Goal: Information Seeking & Learning: Learn about a topic

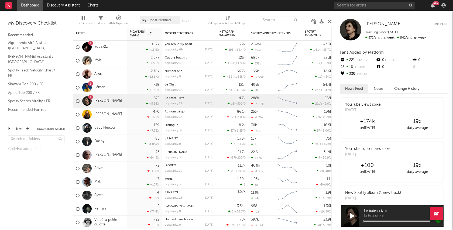
click at [100, 45] on link "kobzx2z" at bounding box center [100, 47] width 13 height 5
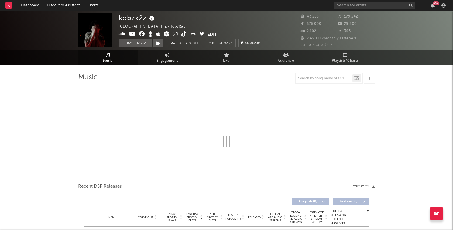
select select "6m"
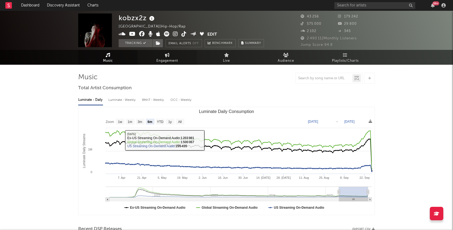
click at [162, 62] on span "Engagement" at bounding box center [168, 61] width 22 height 6
select select "1w"
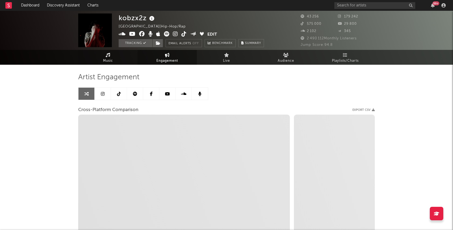
click at [90, 59] on link "Music" at bounding box center [107, 57] width 59 height 15
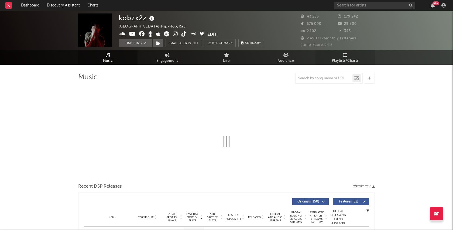
select select "6m"
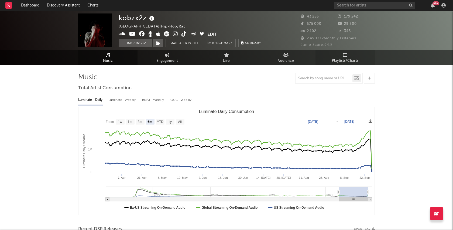
click at [345, 56] on icon at bounding box center [345, 55] width 5 height 4
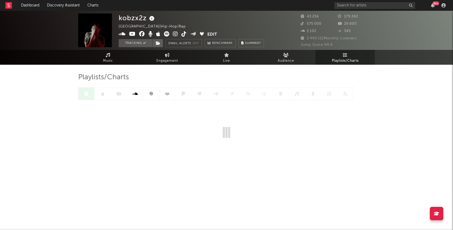
click at [145, 94] on div at bounding box center [216, 93] width 276 height 13
click at [134, 94] on icon at bounding box center [135, 94] width 4 height 4
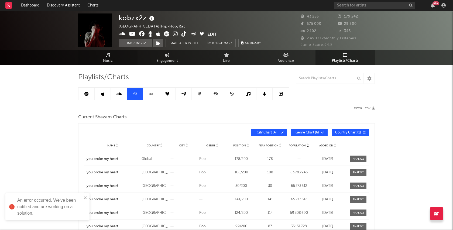
click at [109, 57] on icon at bounding box center [108, 55] width 5 height 4
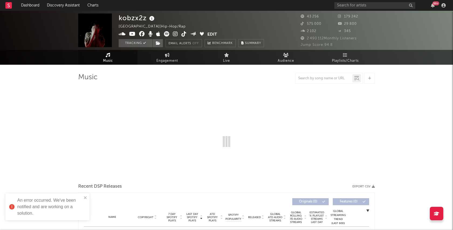
select select "6m"
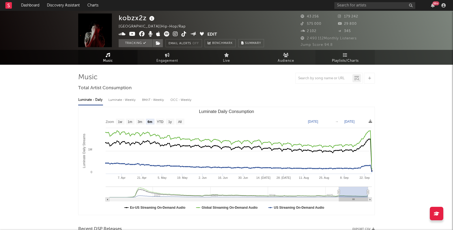
click at [340, 54] on link "Playlists/Charts" at bounding box center [345, 57] width 59 height 15
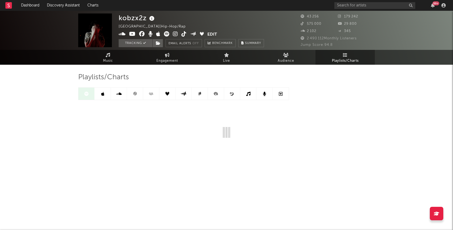
click at [138, 96] on link at bounding box center [135, 94] width 16 height 12
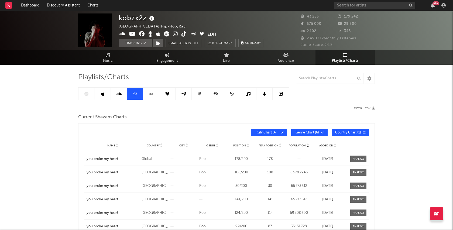
click at [103, 96] on icon at bounding box center [102, 94] width 3 height 4
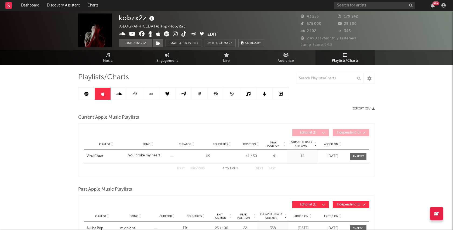
click at [152, 94] on icon at bounding box center [151, 94] width 6 height 4
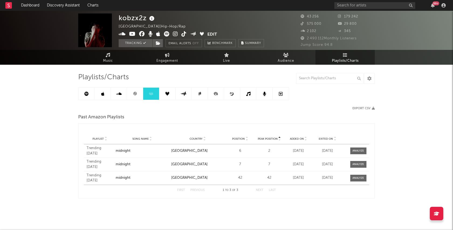
click at [165, 89] on link at bounding box center [167, 94] width 16 height 12
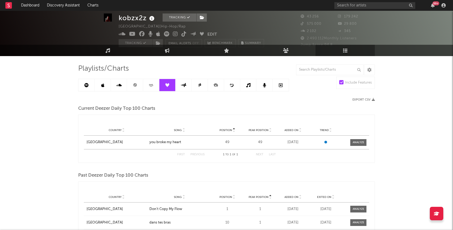
scroll to position [8, 0]
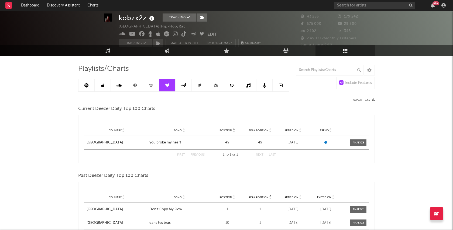
click at [325, 142] on icon at bounding box center [326, 142] width 3 height 3
click at [169, 144] on div "you broke my heart" at bounding box center [179, 142] width 60 height 5
click at [96, 142] on div "[GEOGRAPHIC_DATA]" at bounding box center [117, 142] width 60 height 5
click at [186, 84] on icon at bounding box center [184, 85] width 6 height 4
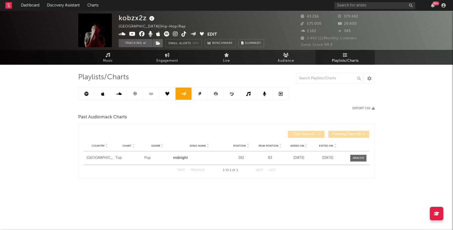
click at [207, 96] on link at bounding box center [200, 94] width 16 height 12
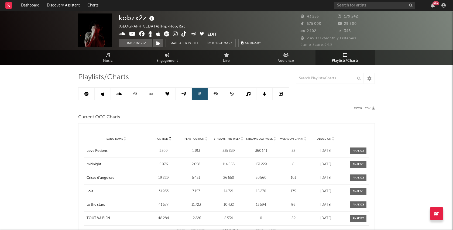
click at [215, 94] on icon at bounding box center [216, 94] width 12 height 12
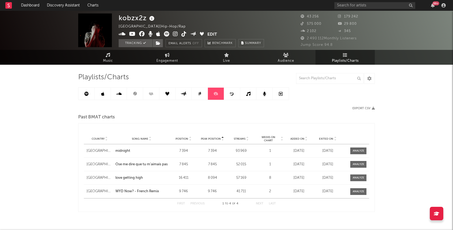
click at [230, 95] on icon at bounding box center [232, 94] width 4 height 4
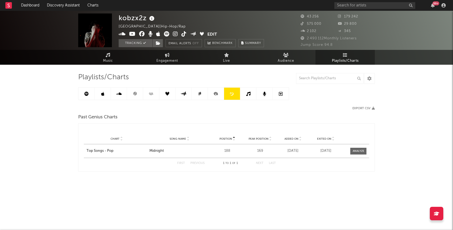
click at [243, 96] on link at bounding box center [248, 94] width 16 height 12
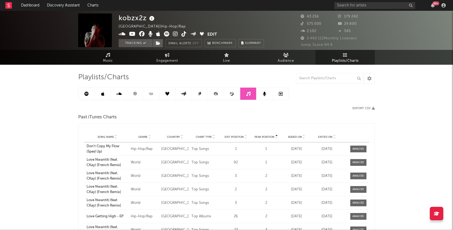
click at [256, 96] on link at bounding box center [248, 94] width 16 height 12
click at [262, 95] on link at bounding box center [265, 94] width 16 height 12
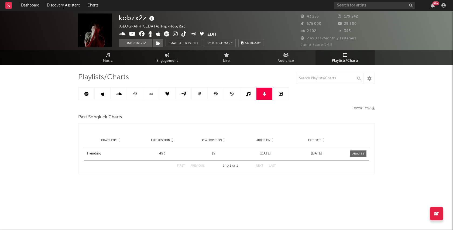
click at [277, 96] on link at bounding box center [281, 94] width 16 height 12
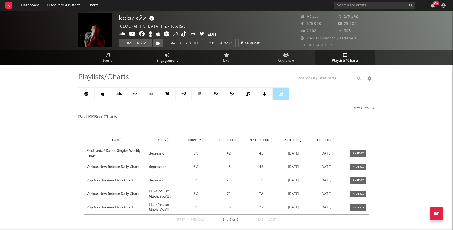
click at [132, 93] on link at bounding box center [135, 94] width 16 height 12
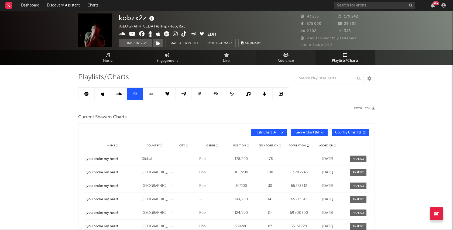
click at [289, 54] on link "Audience" at bounding box center [285, 57] width 59 height 15
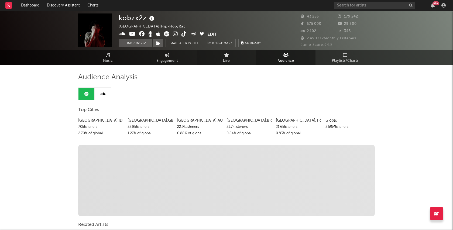
click at [226, 56] on icon at bounding box center [226, 55] width 5 height 4
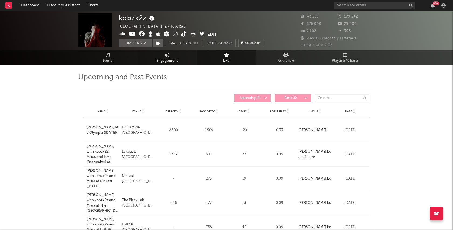
click at [174, 54] on link "Engagement" at bounding box center [167, 57] width 59 height 15
select select "1m"
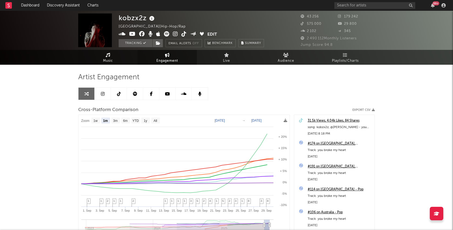
click at [114, 56] on link "Music" at bounding box center [107, 57] width 59 height 15
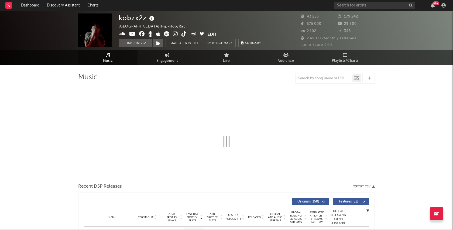
select select "6m"
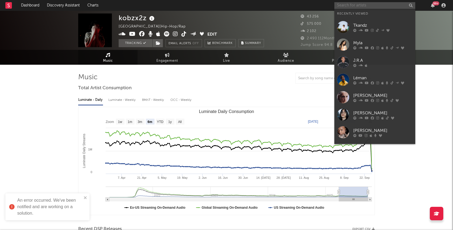
click at [362, 2] on input "text" at bounding box center [375, 5] width 81 height 7
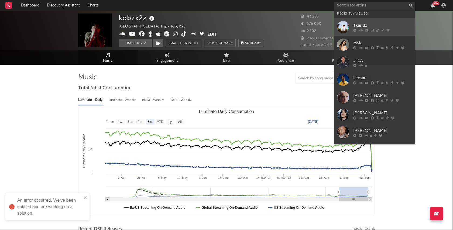
click at [364, 21] on link "Tkandz" at bounding box center [375, 27] width 81 height 18
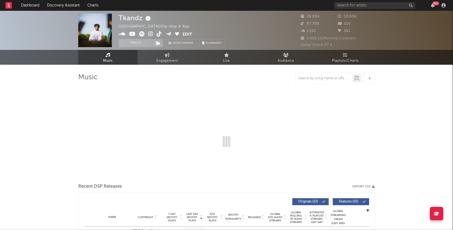
select select "6m"
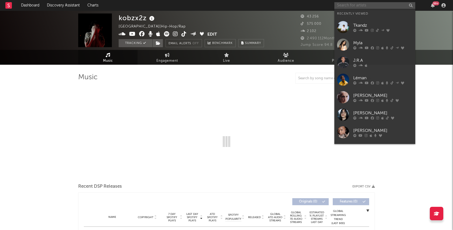
click at [371, 5] on input "text" at bounding box center [375, 5] width 81 height 7
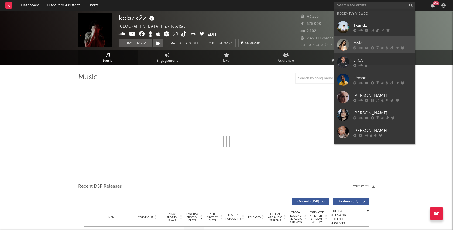
click at [363, 45] on div "Myla" at bounding box center [383, 43] width 59 height 6
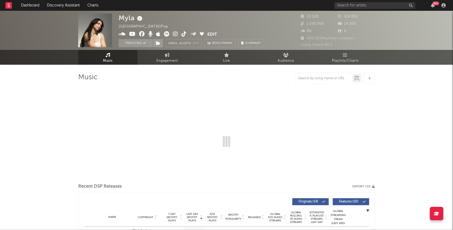
select select "6m"
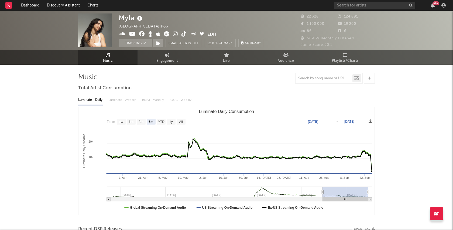
click at [355, 1] on div "99 +" at bounding box center [391, 5] width 113 height 11
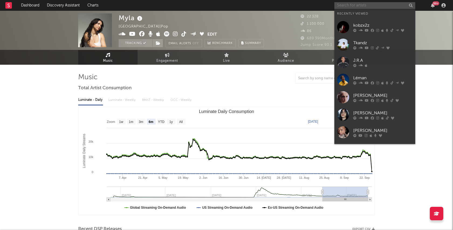
click at [355, 4] on input "text" at bounding box center [375, 5] width 81 height 7
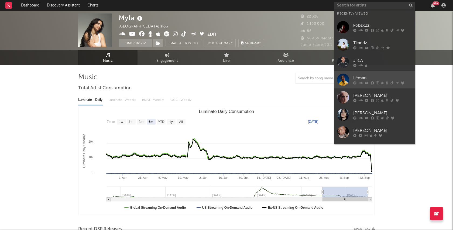
click at [371, 81] on icon at bounding box center [372, 82] width 3 height 3
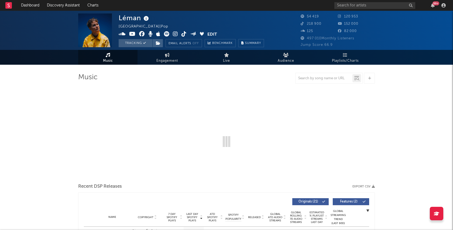
select select "6m"
